Goal: Information Seeking & Learning: Learn about a topic

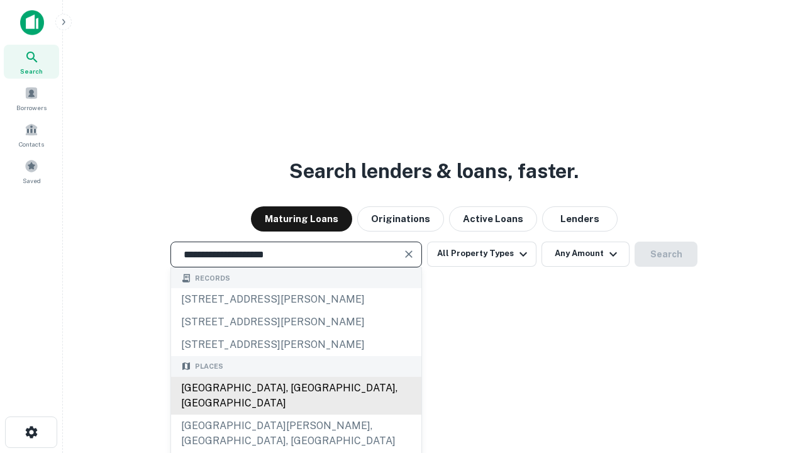
click at [296, 415] on div "[GEOGRAPHIC_DATA], [GEOGRAPHIC_DATA], [GEOGRAPHIC_DATA]" at bounding box center [296, 396] width 250 height 38
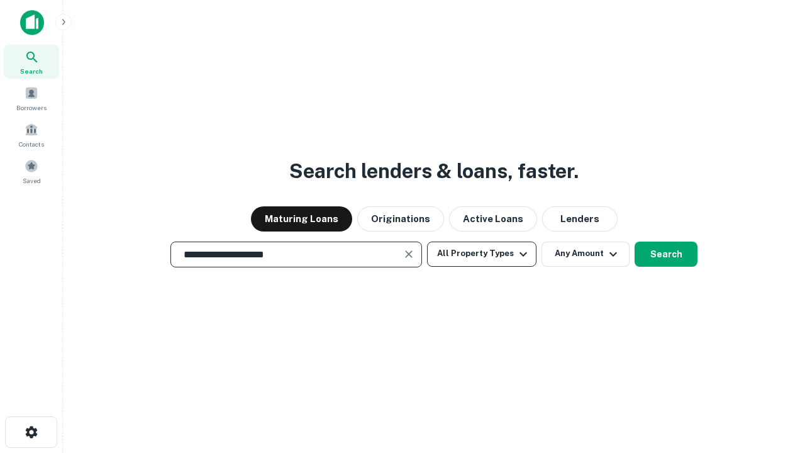
type input "**********"
click at [482, 254] on button "All Property Types" at bounding box center [481, 254] width 109 height 25
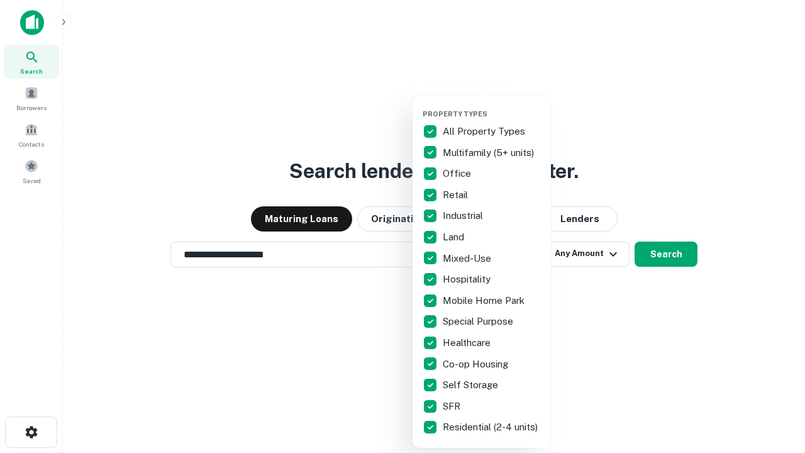
click at [492, 106] on button "button" at bounding box center [492, 106] width 138 height 1
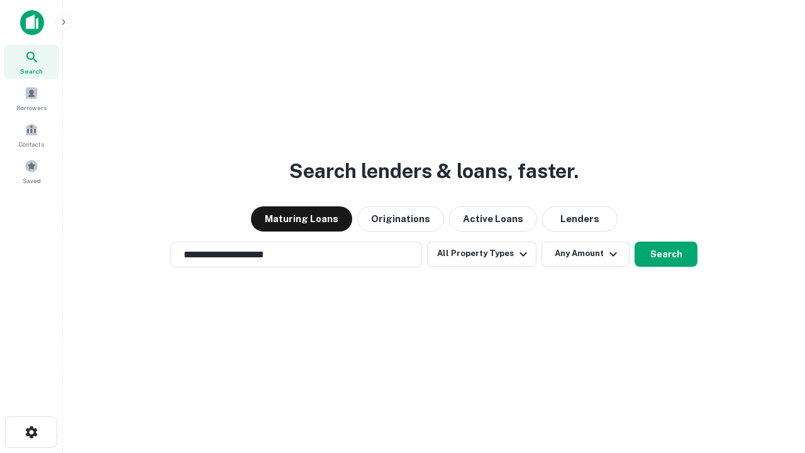
scroll to position [8, 152]
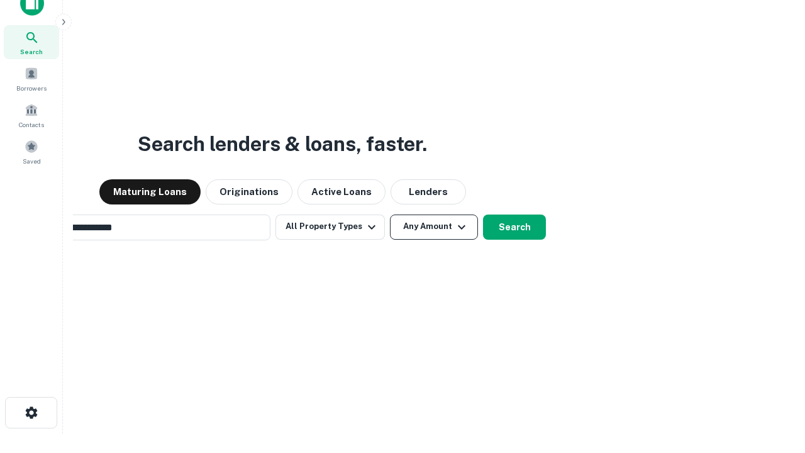
click at [390, 215] on button "Any Amount" at bounding box center [434, 227] width 88 height 25
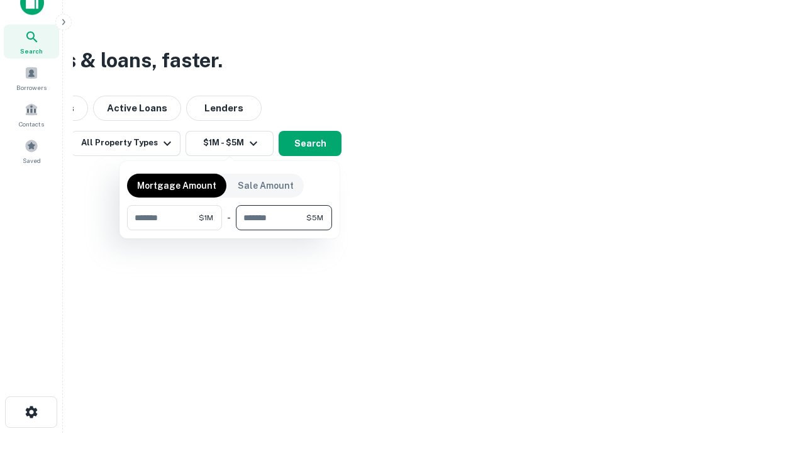
type input "*******"
click at [230, 230] on button "button" at bounding box center [229, 230] width 205 height 1
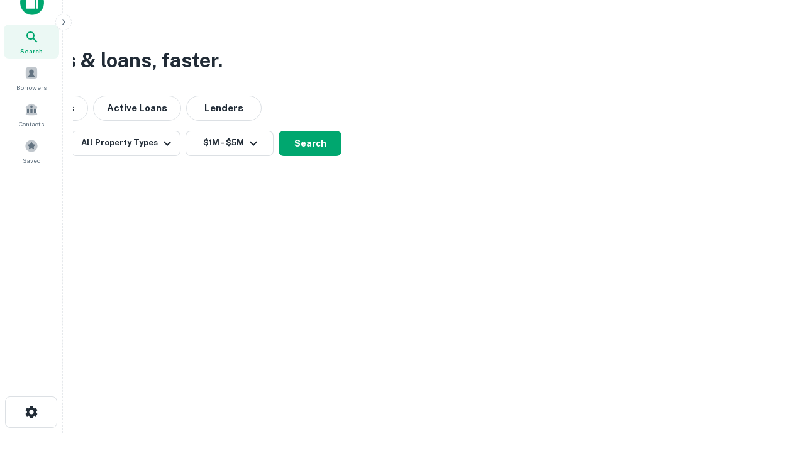
scroll to position [8, 232]
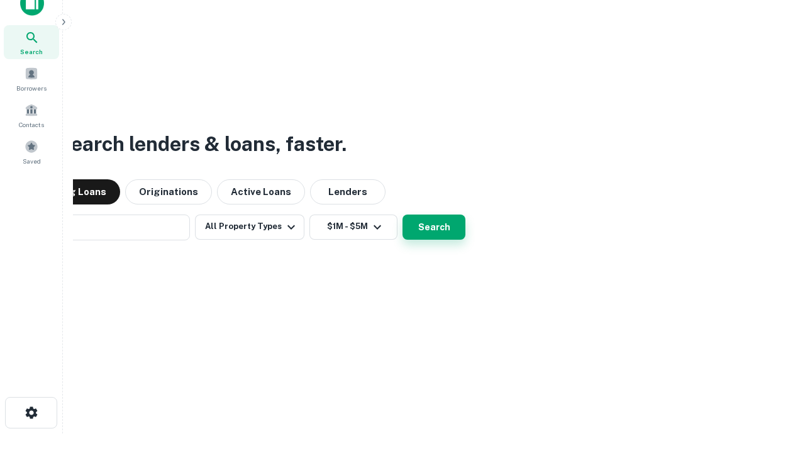
click at [403, 215] on button "Search" at bounding box center [434, 227] width 63 height 25
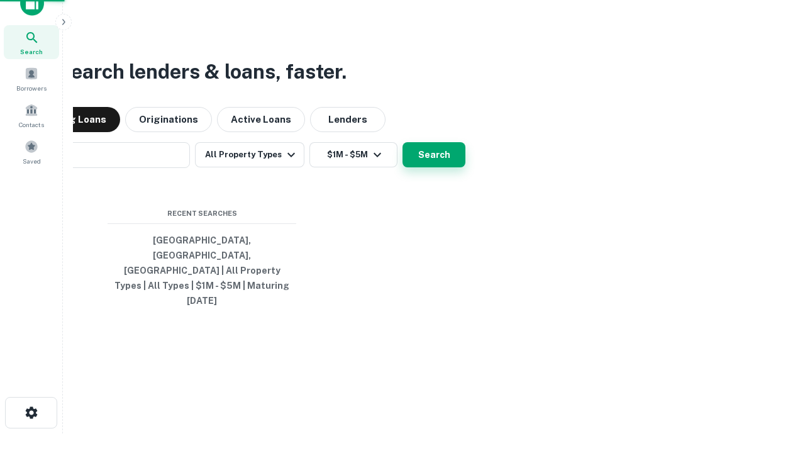
scroll to position [33, 356]
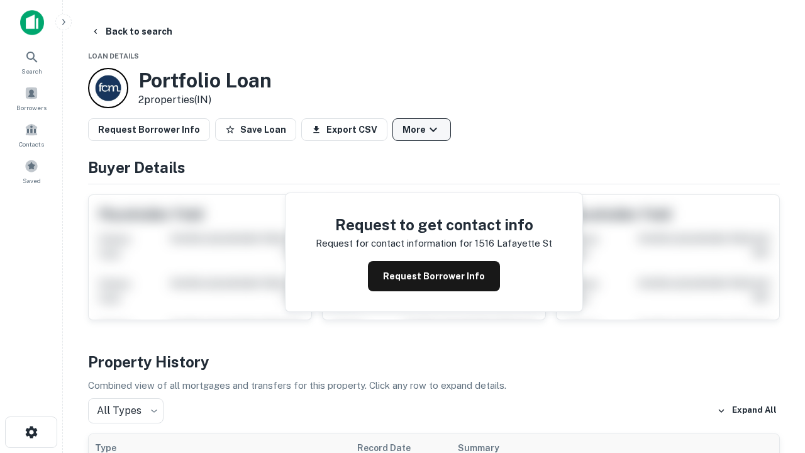
click at [421, 130] on button "More" at bounding box center [422, 129] width 59 height 23
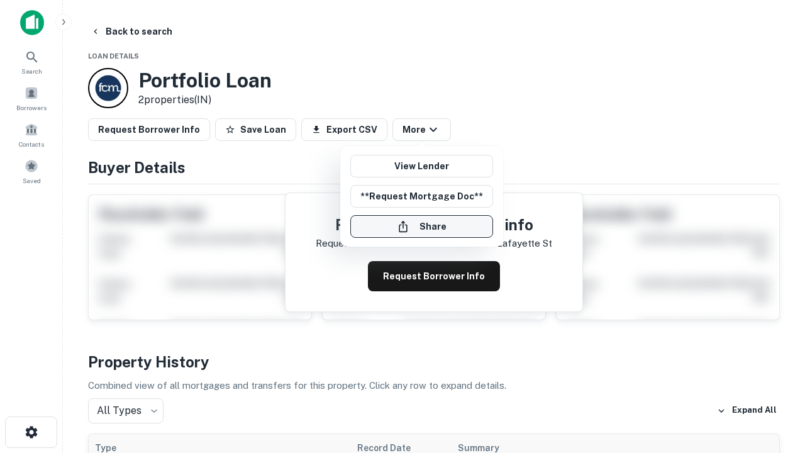
click at [421, 226] on button "Share" at bounding box center [421, 226] width 143 height 23
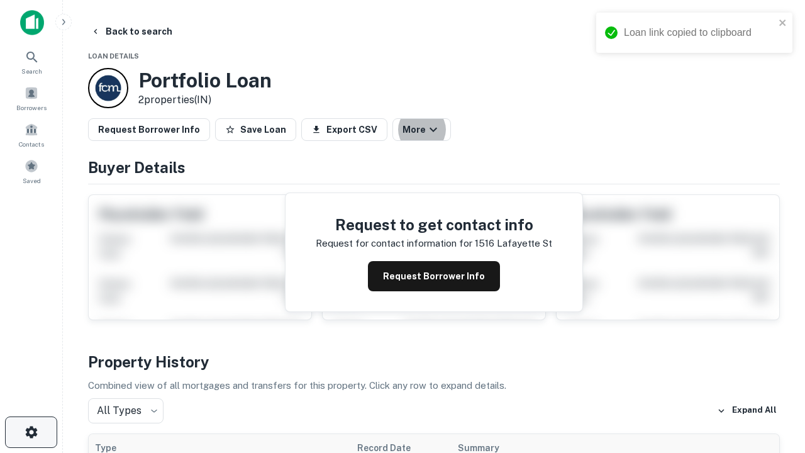
click at [31, 432] on icon "button" at bounding box center [31, 432] width 15 height 15
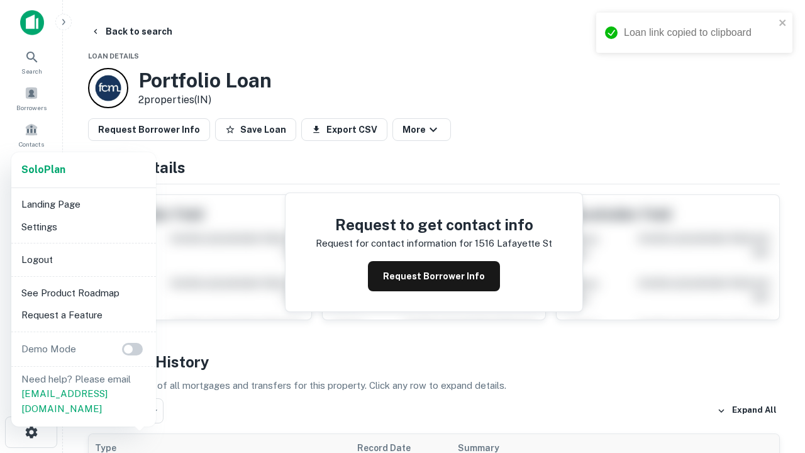
click at [83, 259] on li "Logout" at bounding box center [83, 259] width 135 height 23
